Goal: Task Accomplishment & Management: Complete application form

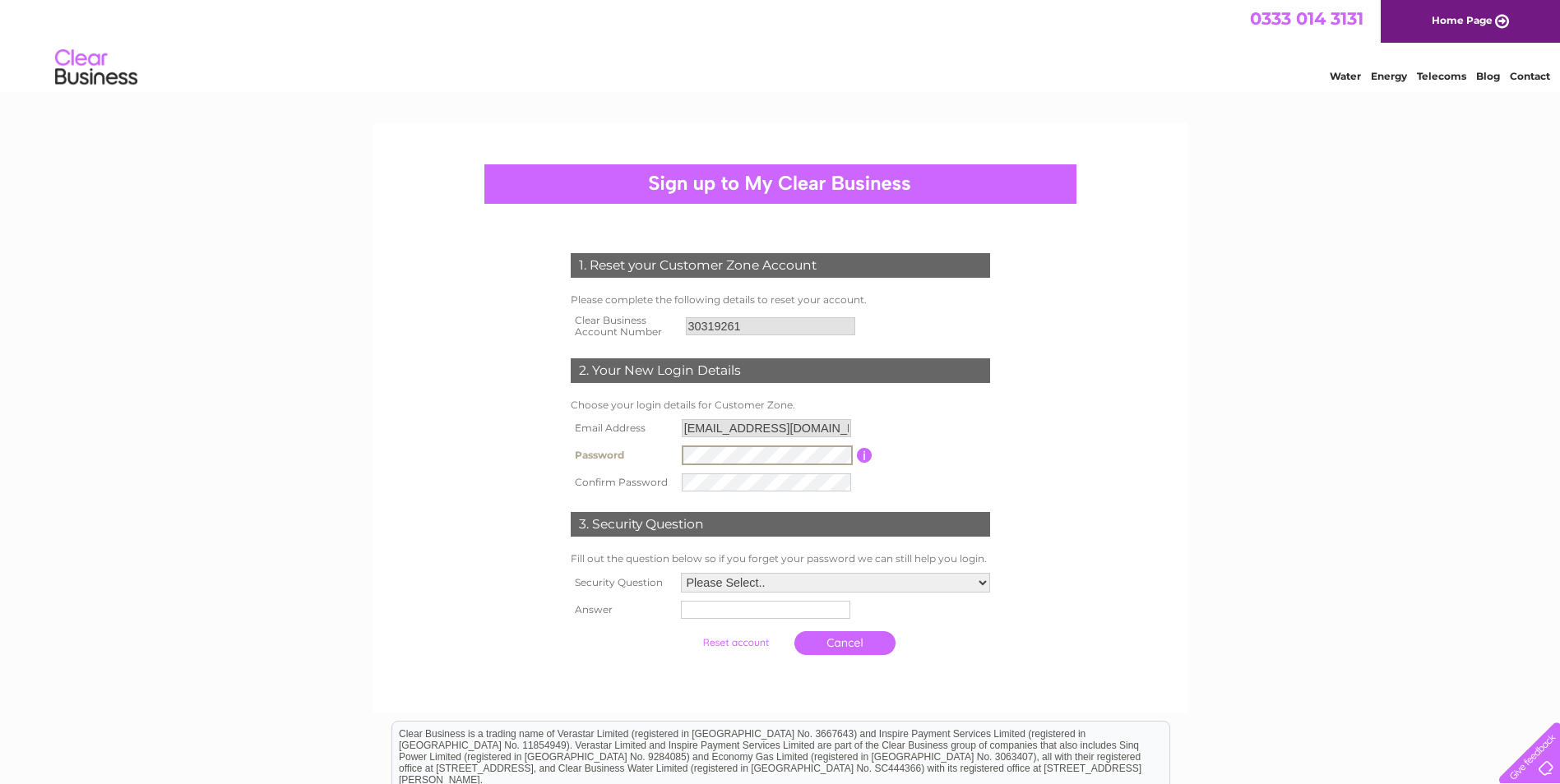
click at [1465, 27] on link "Home Page" at bounding box center [1470, 21] width 179 height 43
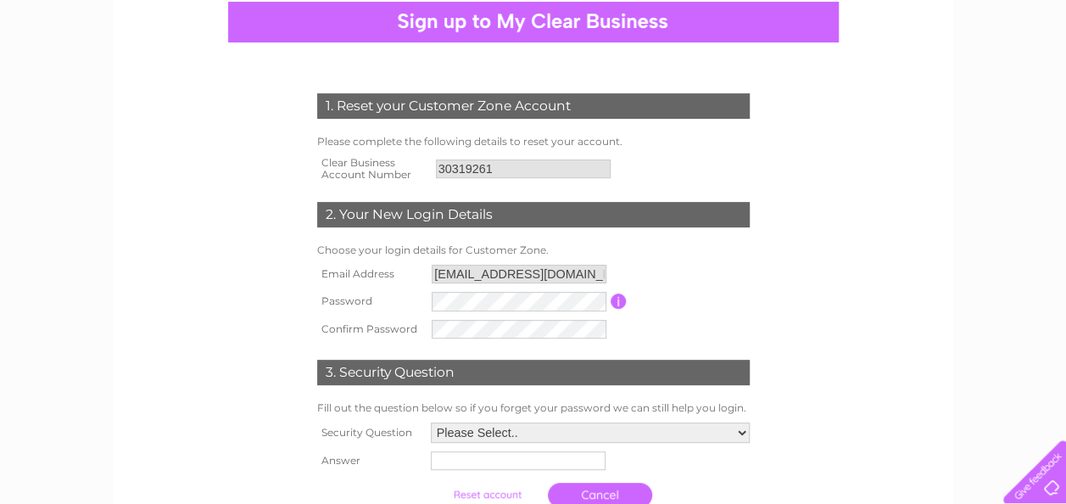
scroll to position [170, 0]
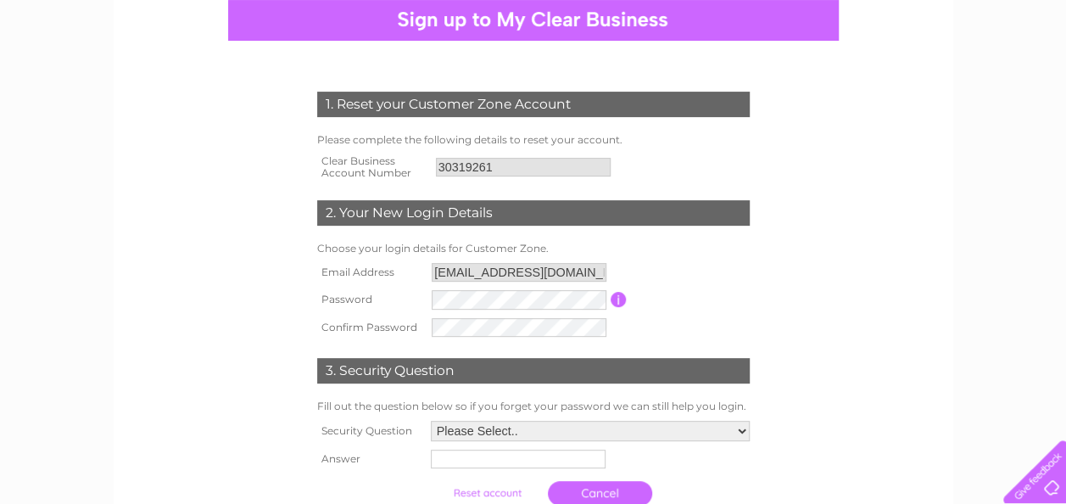
click at [476, 312] on td at bounding box center [518, 300] width 183 height 28
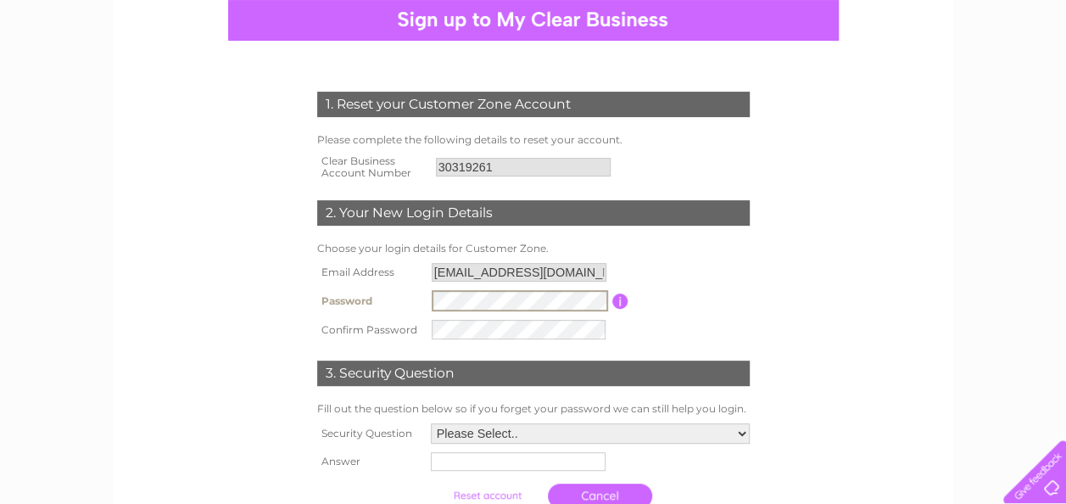
click at [276, 286] on div "1. Reset your Customer Zone Account Please complete the following details to re…" at bounding box center [534, 304] width 516 height 493
click at [621, 304] on input "button" at bounding box center [620, 300] width 16 height 15
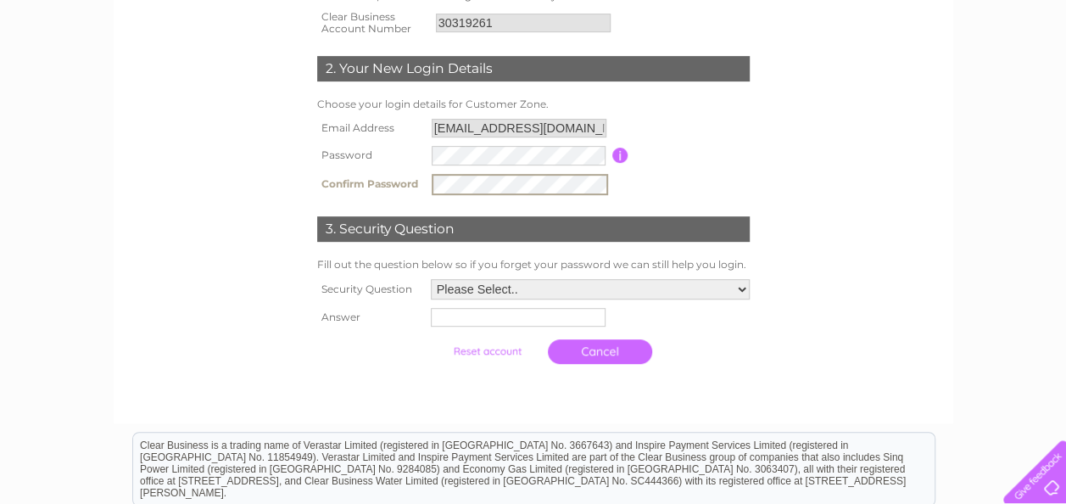
scroll to position [339, 0]
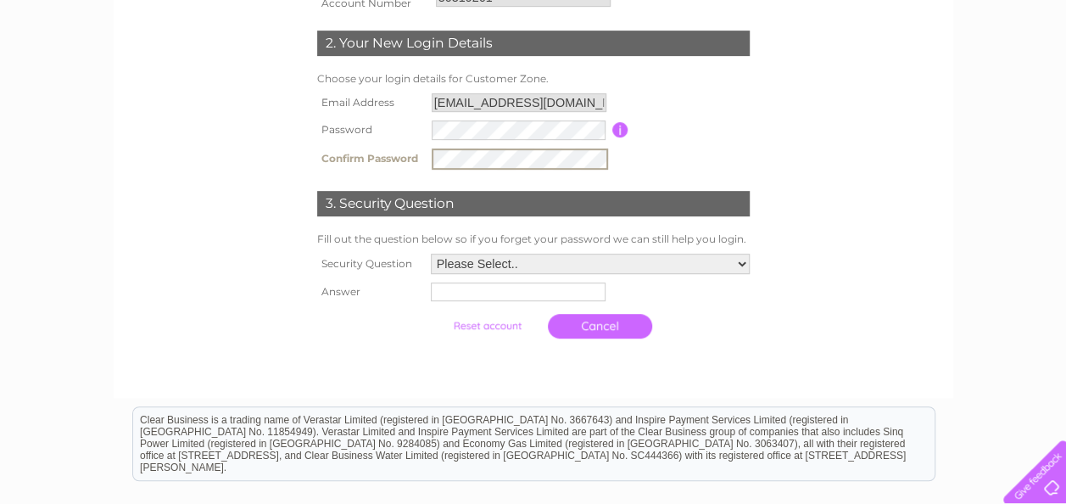
click at [523, 258] on select "Please Select.. In what town or city was your first job? In what town or city d…" at bounding box center [590, 264] width 319 height 20
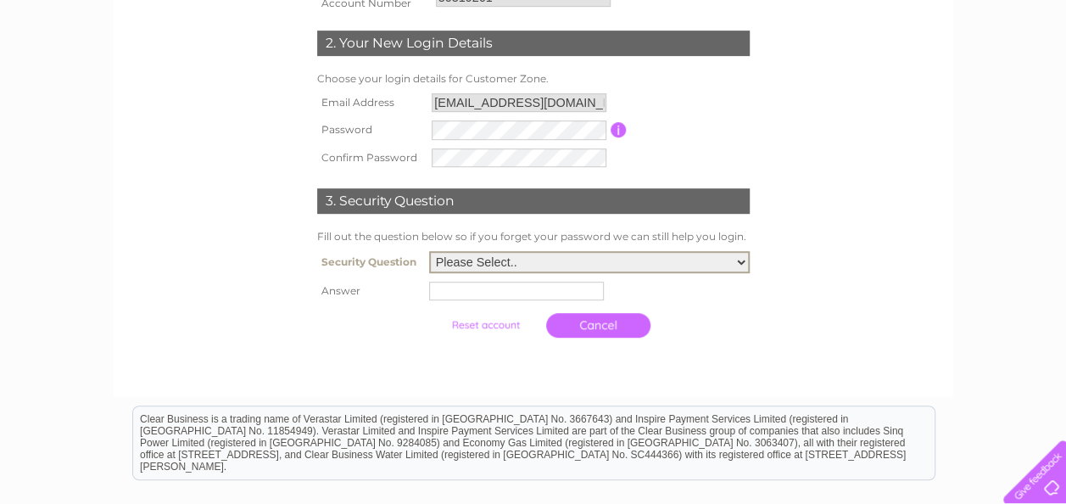
select select "1"
click at [429, 253] on select "Please Select.. In what town or city was your first job? In what town or city d…" at bounding box center [589, 262] width 321 height 22
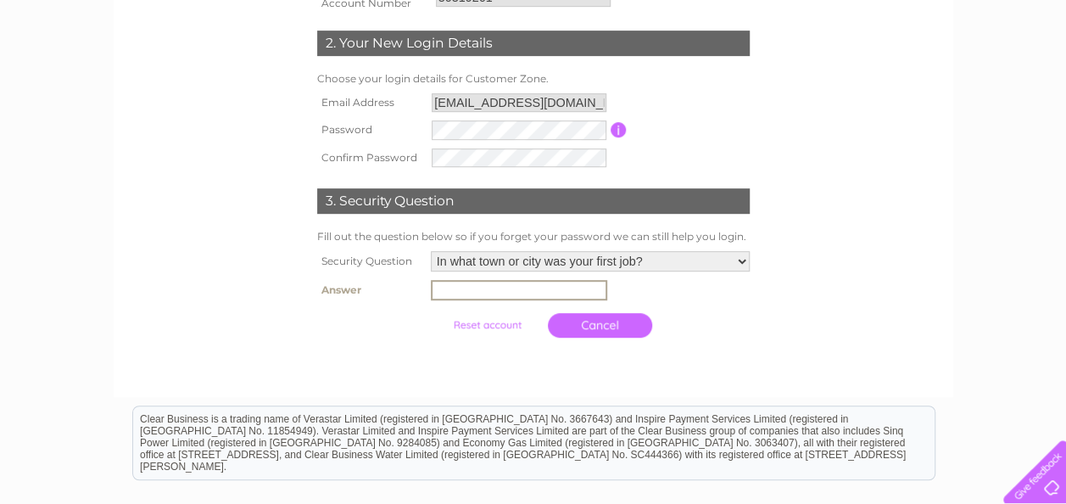
click at [524, 291] on input "text" at bounding box center [519, 290] width 176 height 20
type input "Leicester"
click at [511, 333] on input "submit" at bounding box center [487, 325] width 104 height 24
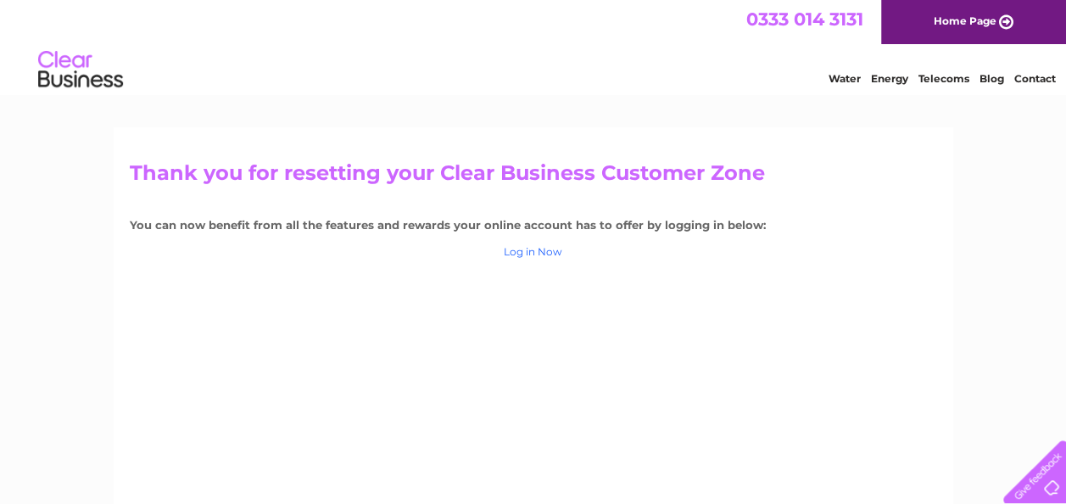
click at [550, 253] on link "Log in Now" at bounding box center [533, 251] width 59 height 13
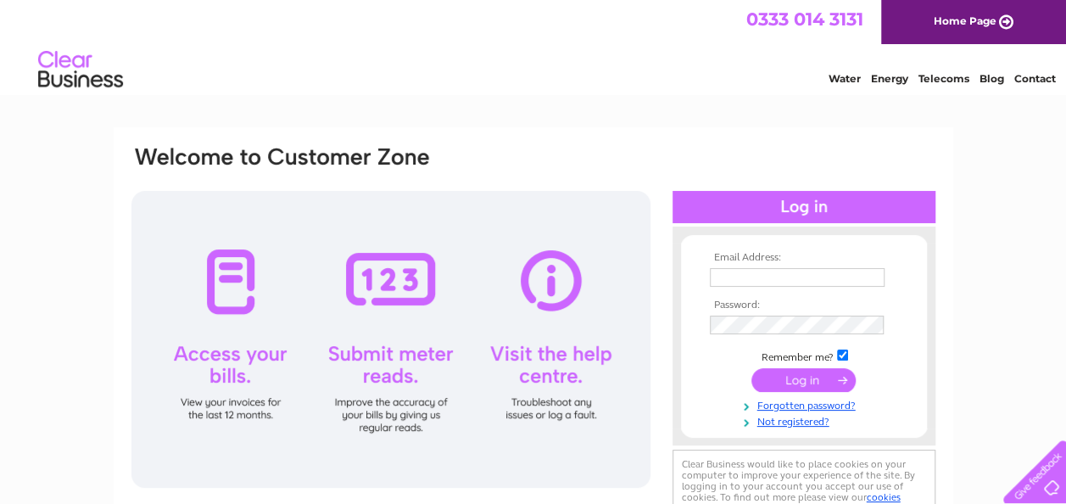
type input "[EMAIL_ADDRESS][DOMAIN_NAME]"
click at [807, 387] on input "submit" at bounding box center [803, 380] width 104 height 24
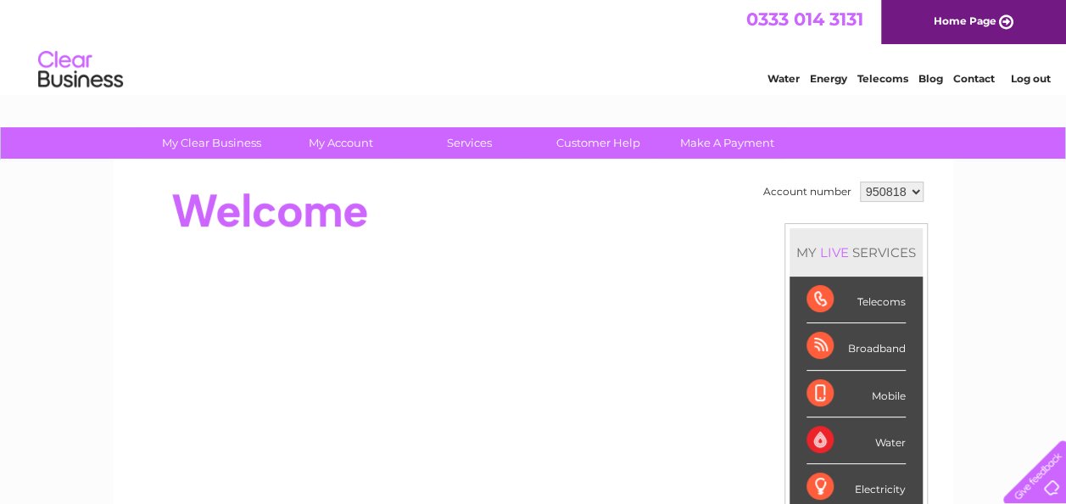
click at [904, 190] on select "950818" at bounding box center [892, 192] width 64 height 20
